Goal: Task Accomplishment & Management: Complete application form

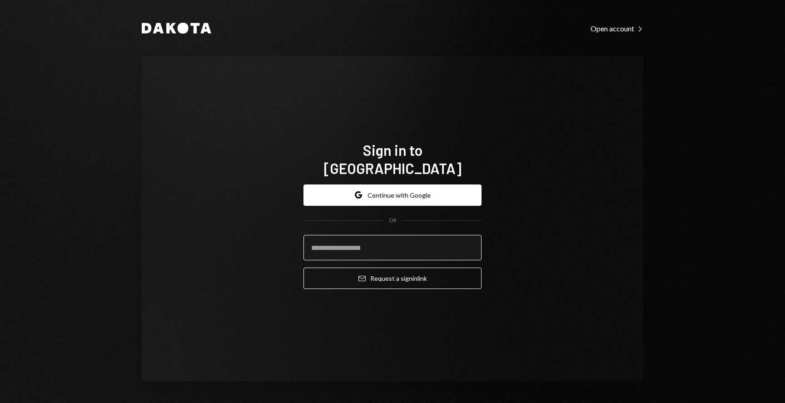
click at [342, 235] on input "email" at bounding box center [392, 247] width 178 height 25
type input "**********"
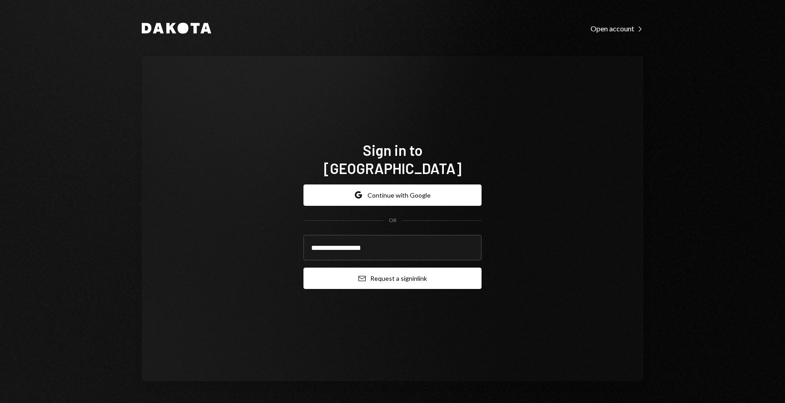
click at [382, 270] on button "Email Request a sign in link" at bounding box center [392, 278] width 178 height 21
